Goal: Check status: Check status

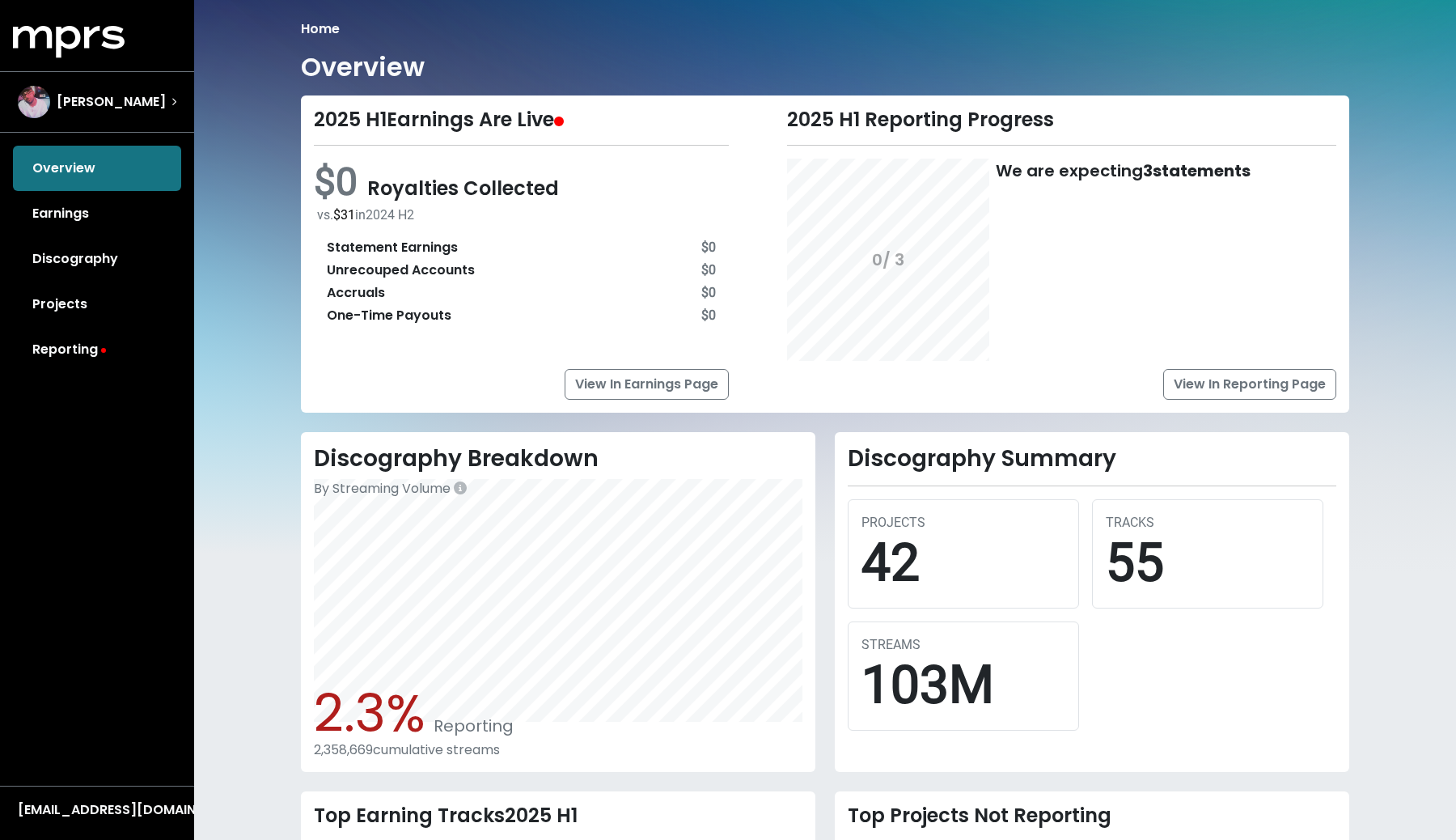
click at [1106, 179] on div "We are expecting 3 statements" at bounding box center [1123, 259] width 255 height 202
click at [489, 192] on span "Royalties Collected" at bounding box center [462, 188] width 191 height 27
click at [75, 230] on link "Earnings" at bounding box center [97, 214] width 168 height 46
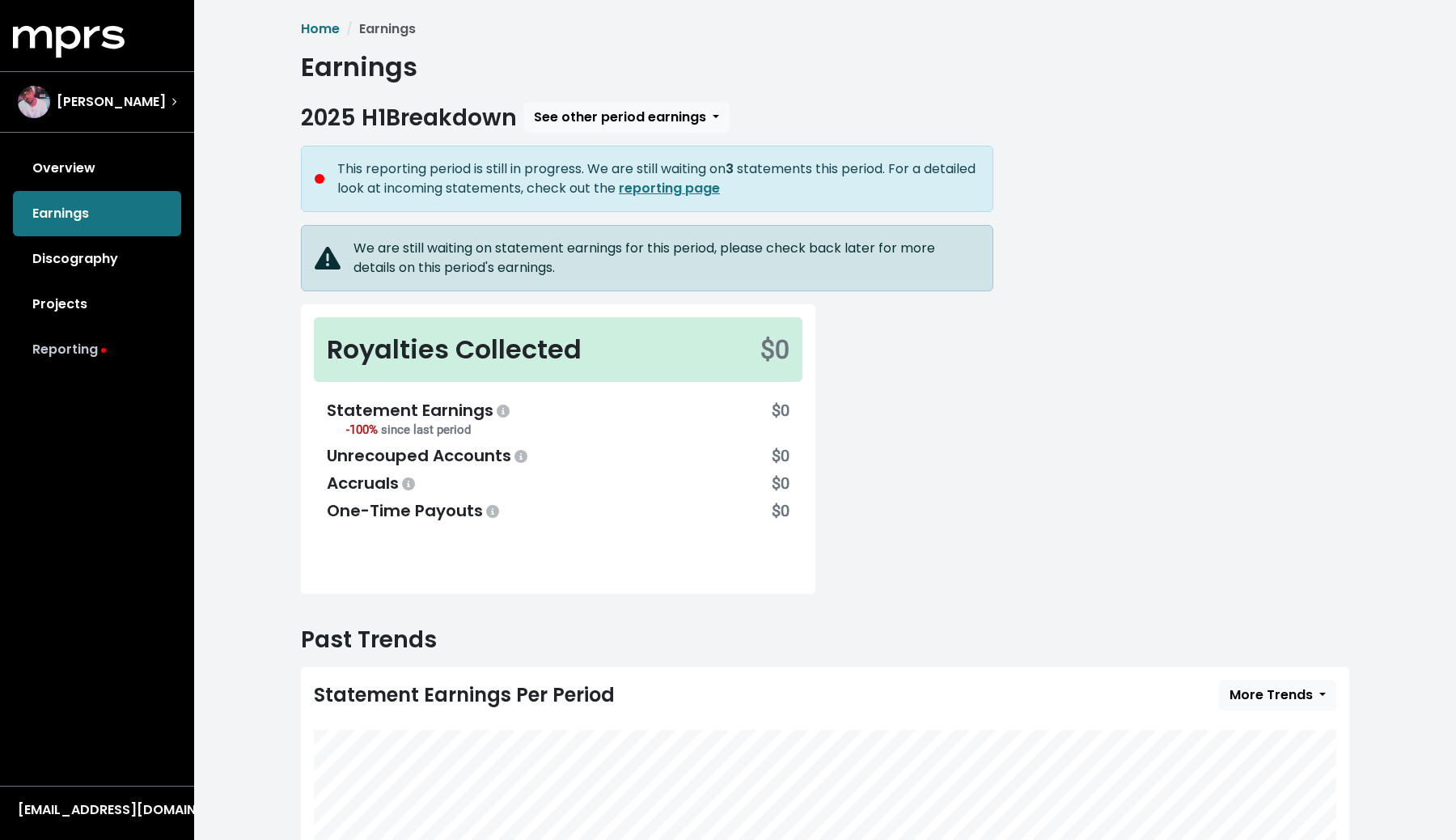
click at [80, 342] on link "Reporting" at bounding box center [97, 350] width 168 height 46
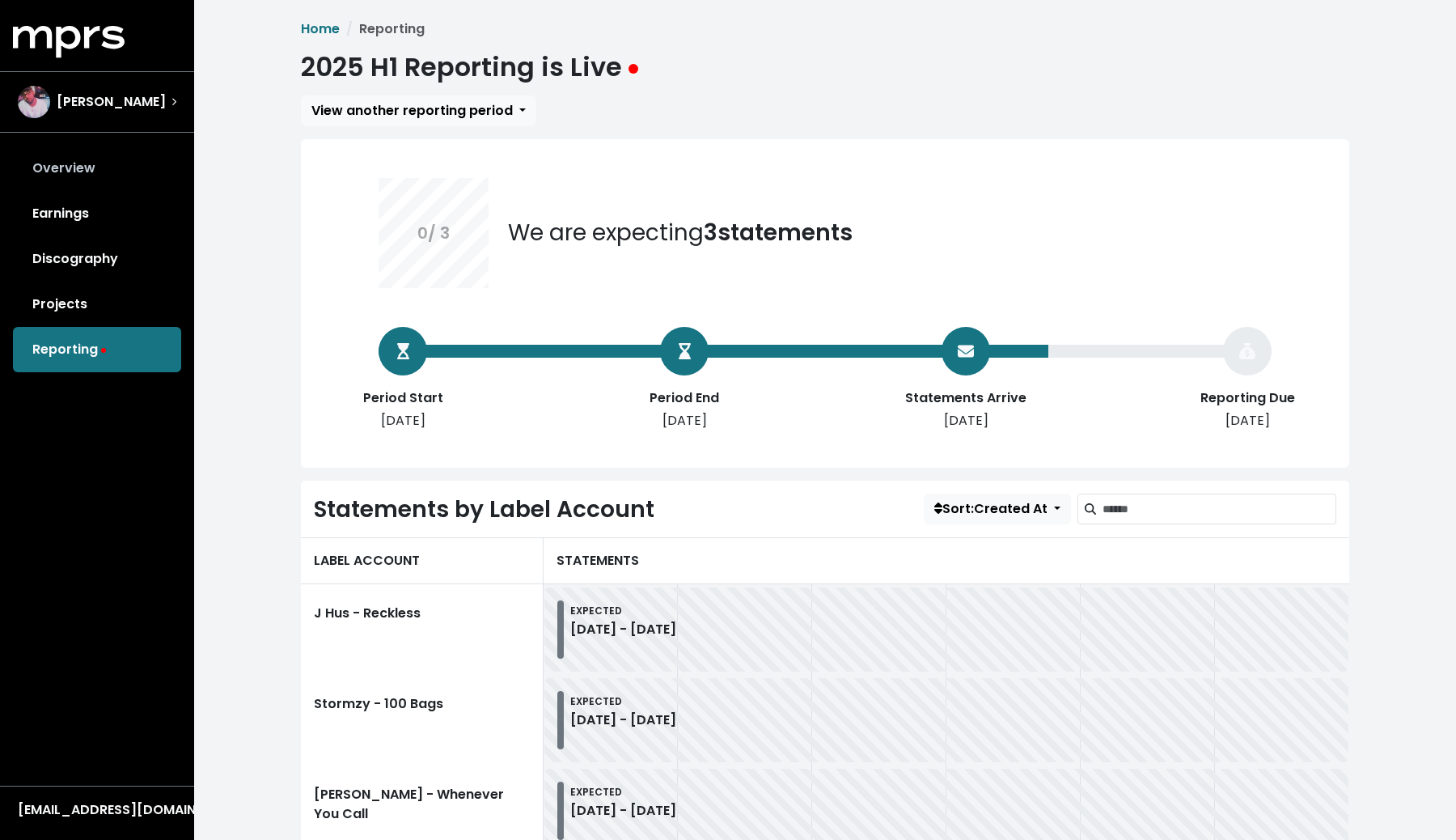
click at [132, 160] on link "Overview" at bounding box center [97, 168] width 168 height 46
